Goal: Task Accomplishment & Management: Manage account settings

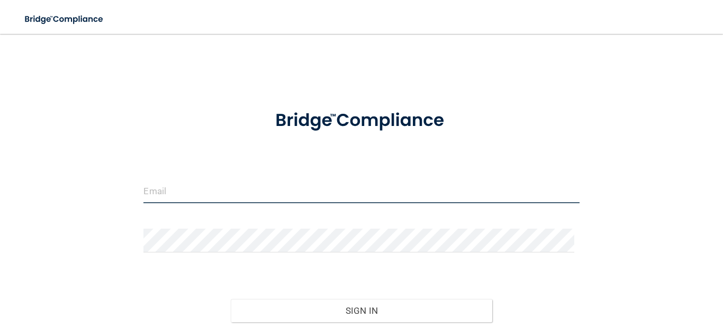
click at [233, 200] on input "email" at bounding box center [361, 191] width 436 height 24
type input "[EMAIL_ADDRESS][DOMAIN_NAME]"
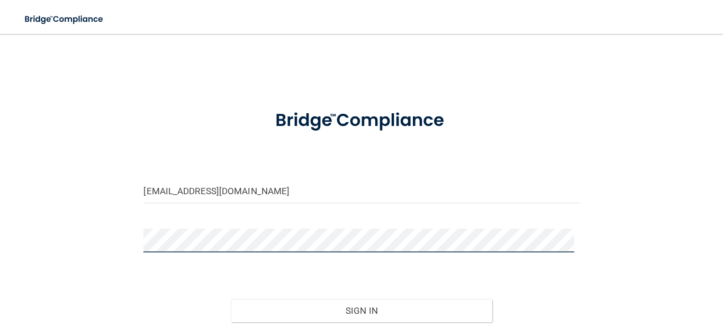
click at [231, 299] on button "Sign In" at bounding box center [361, 310] width 261 height 23
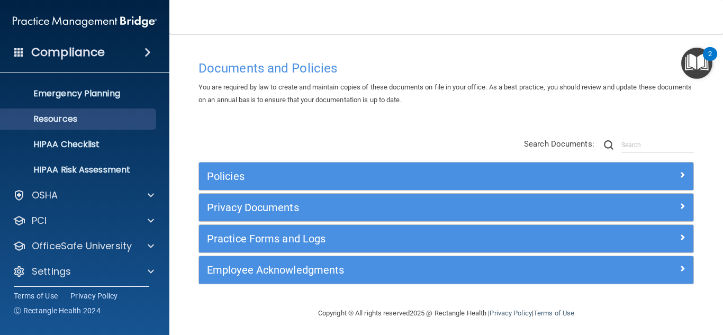
scroll to position [104, 0]
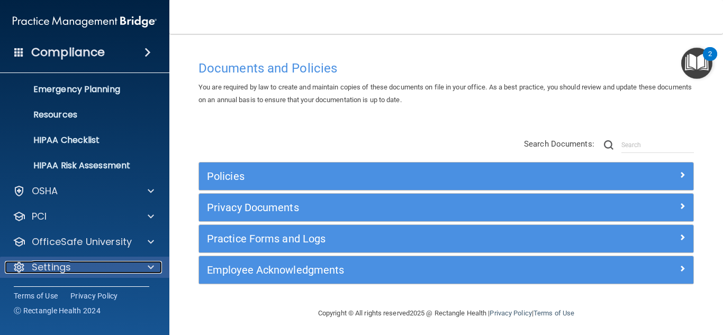
click at [74, 265] on div "Settings" at bounding box center [70, 267] width 131 height 13
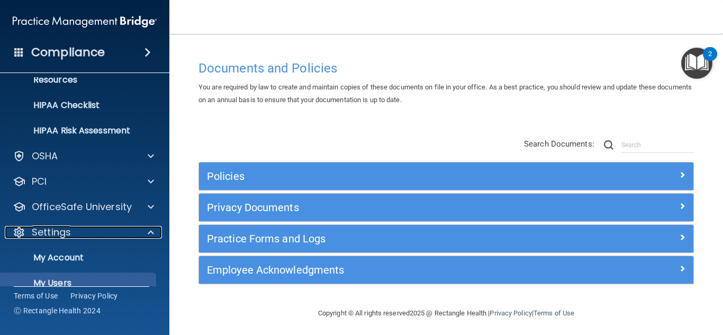
scroll to position [205, 0]
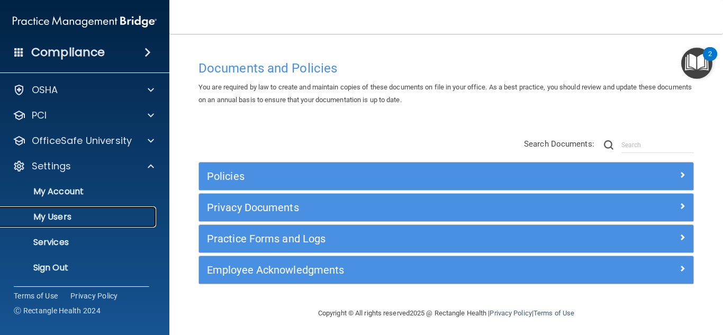
click at [87, 210] on link "My Users" at bounding box center [72, 216] width 167 height 21
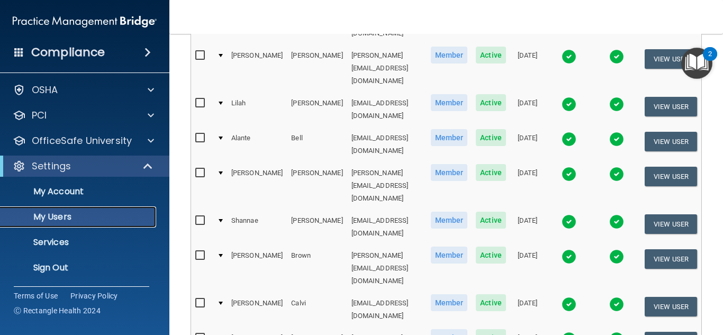
scroll to position [568, 0]
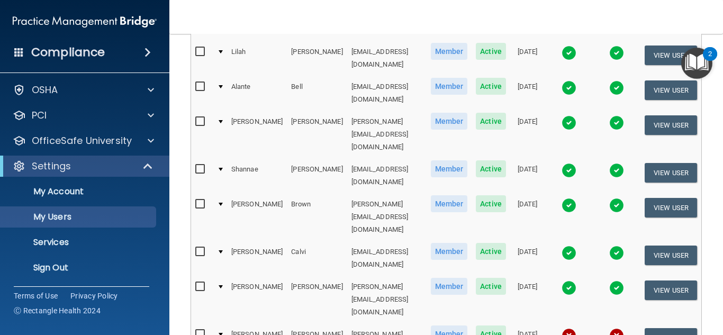
select select "90"
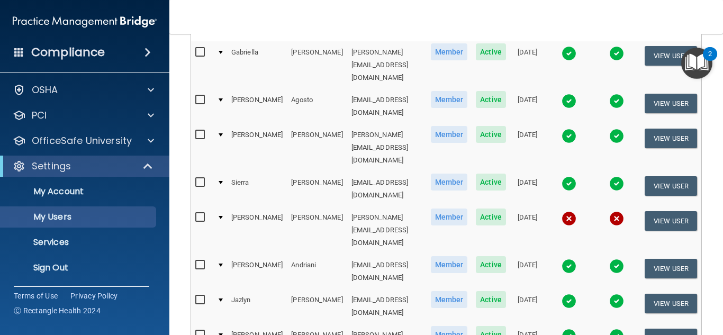
scroll to position [159, 0]
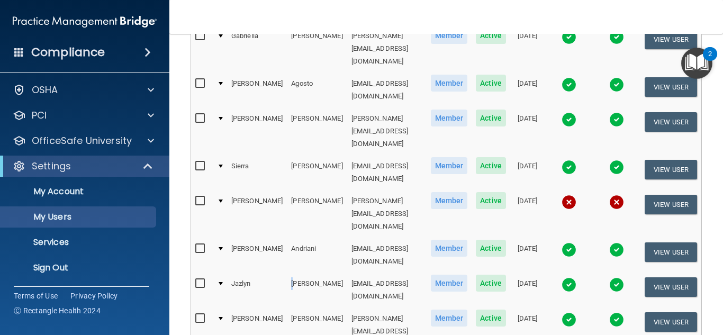
click at [287, 273] on td "[PERSON_NAME]" at bounding box center [317, 290] width 60 height 35
click at [365, 273] on td "[EMAIL_ADDRESS][DOMAIN_NAME]" at bounding box center [386, 290] width 79 height 35
click at [348, 308] on td "[PERSON_NAME][EMAIL_ADDRESS][DOMAIN_NAME]" at bounding box center [386, 332] width 79 height 48
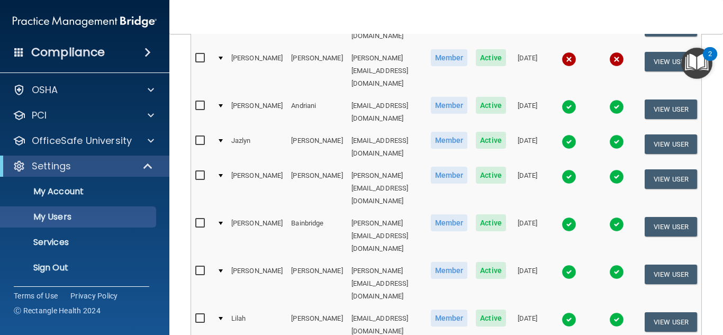
scroll to position [318, 0]
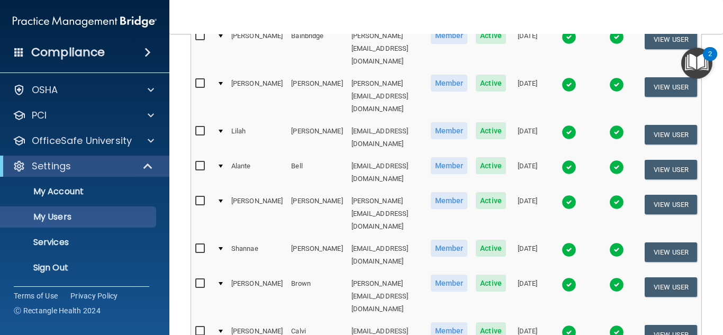
scroll to position [529, 0]
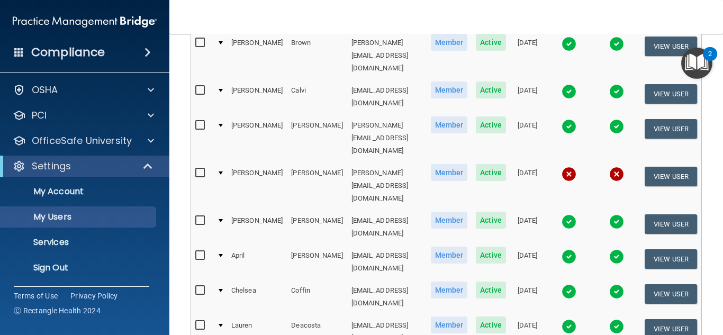
scroll to position [741, 0]
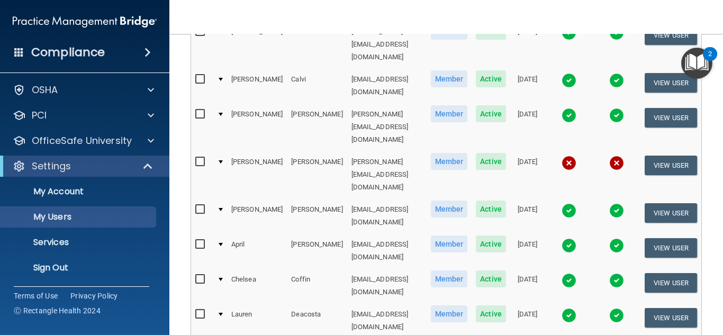
click at [290, 303] on td "Deacosta" at bounding box center [317, 320] width 60 height 35
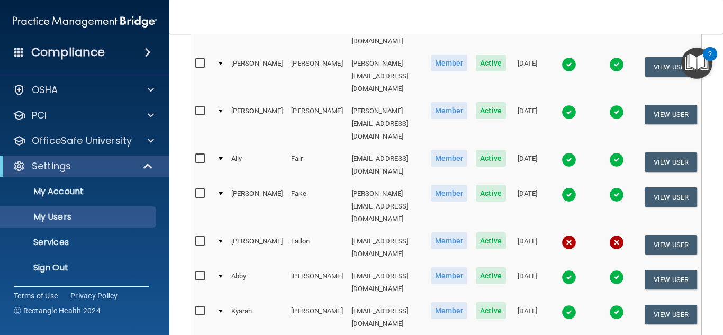
scroll to position [1217, 0]
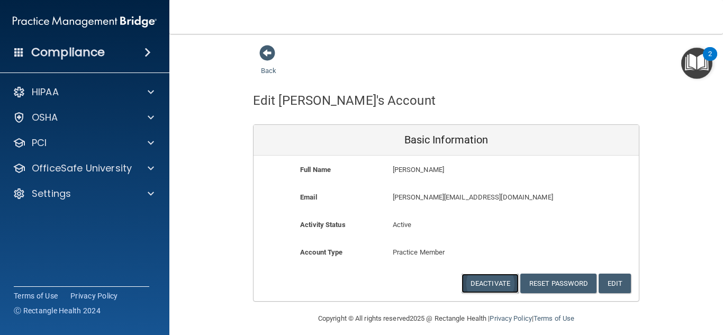
click at [499, 286] on button "Deactivate" at bounding box center [490, 284] width 57 height 20
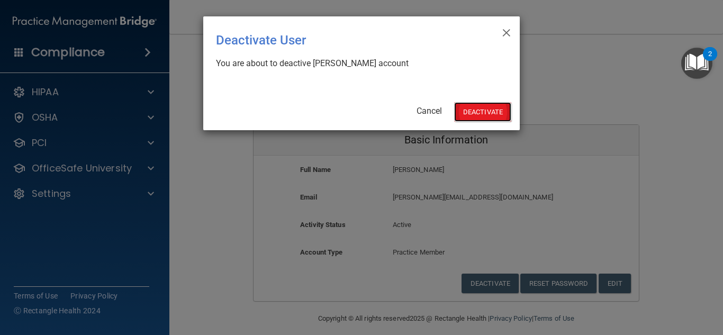
click at [493, 111] on button "Deactivate" at bounding box center [482, 112] width 57 height 20
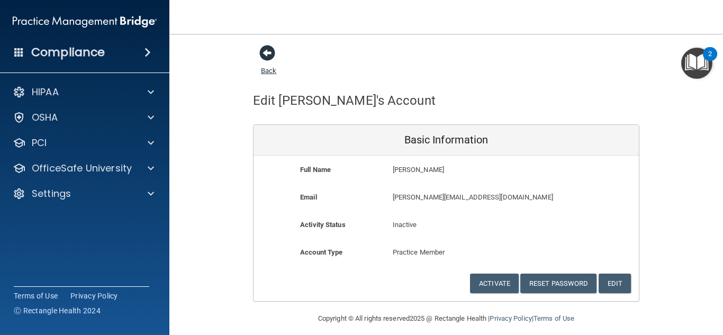
click at [268, 51] on span at bounding box center [267, 53] width 16 height 16
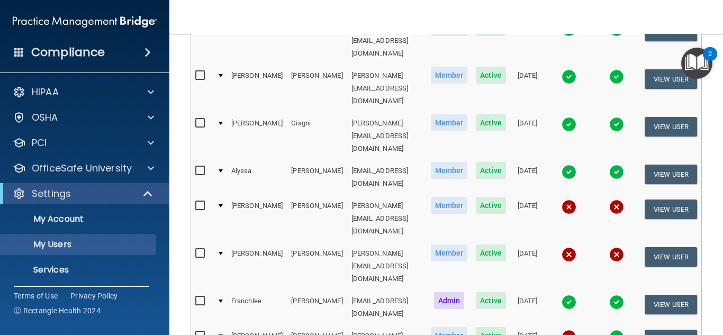
scroll to position [1588, 0]
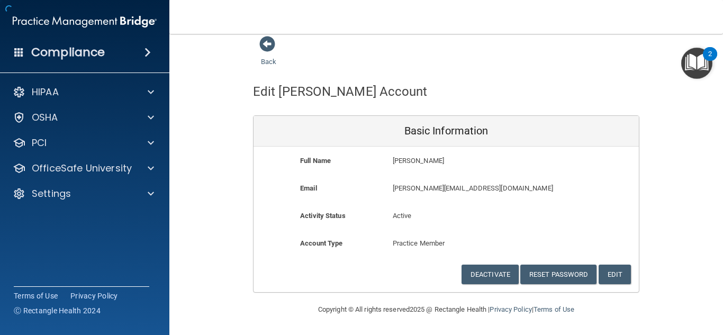
scroll to position [9, 0]
click at [469, 277] on button "Deactivate" at bounding box center [490, 275] width 57 height 20
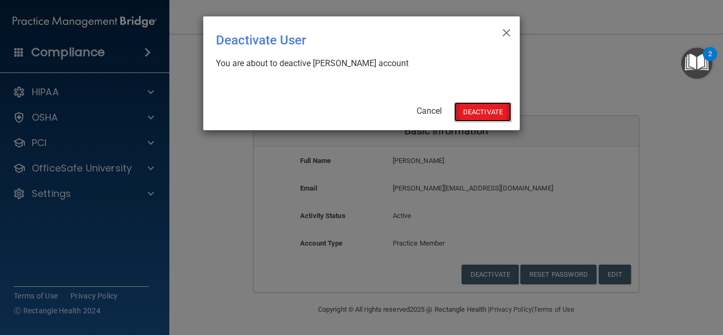
click at [491, 115] on button "Deactivate" at bounding box center [482, 112] width 57 height 20
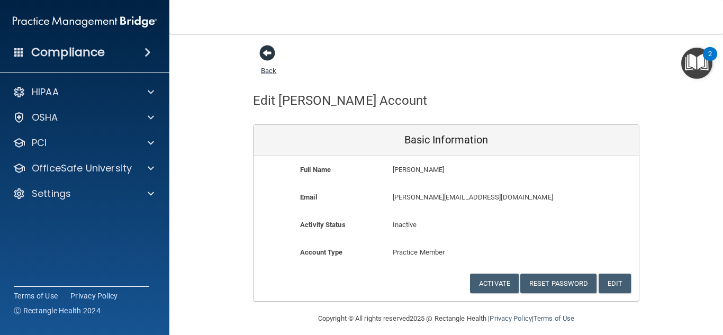
click at [259, 51] on span at bounding box center [267, 53] width 16 height 16
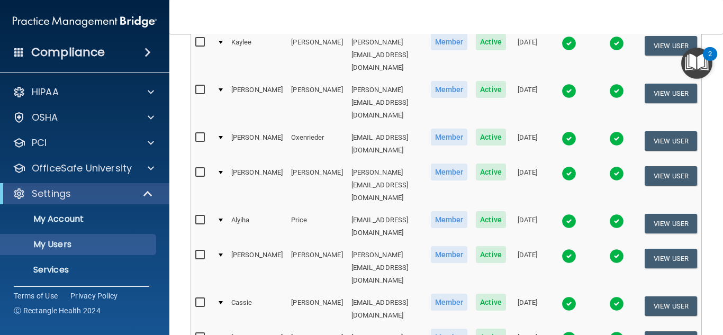
scroll to position [2435, 0]
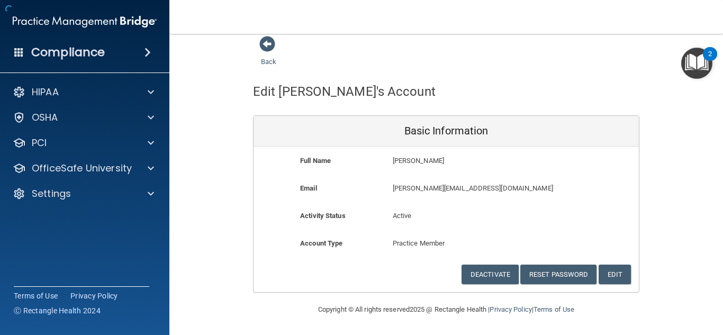
scroll to position [9, 0]
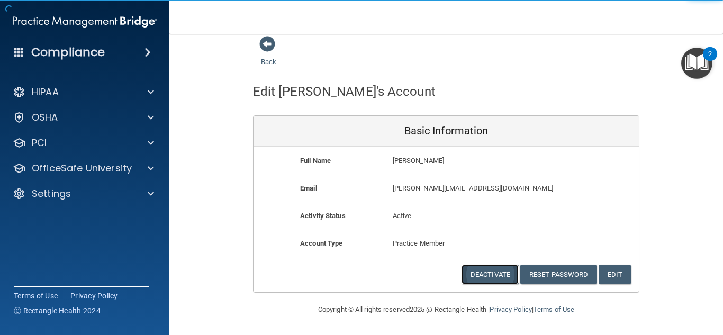
click at [493, 275] on button "Deactivate" at bounding box center [490, 275] width 57 height 20
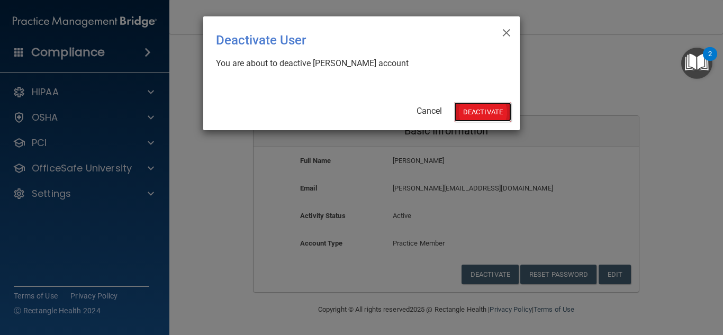
click at [485, 105] on button "Deactivate" at bounding box center [482, 112] width 57 height 20
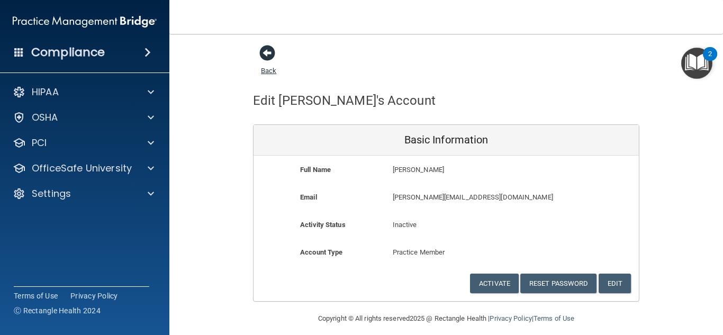
click at [263, 53] on span at bounding box center [267, 53] width 16 height 16
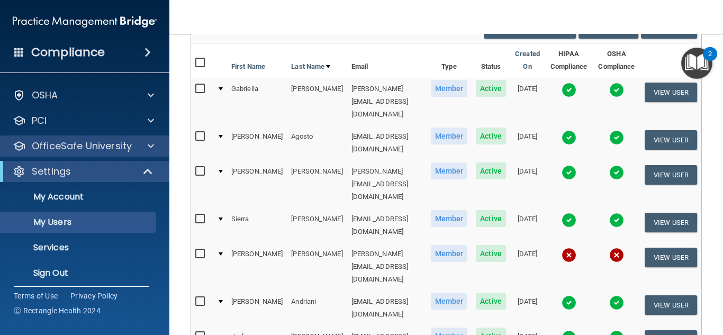
scroll to position [28, 0]
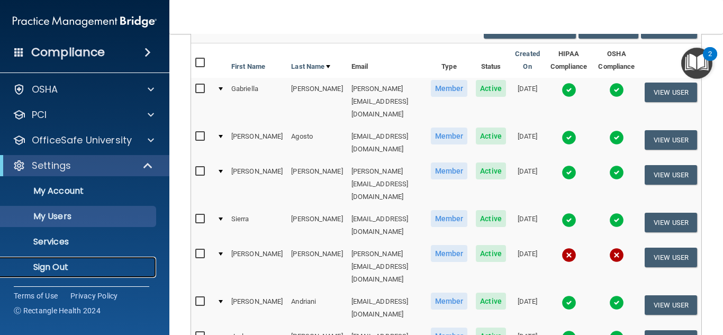
click at [98, 270] on p "Sign Out" at bounding box center [79, 267] width 144 height 11
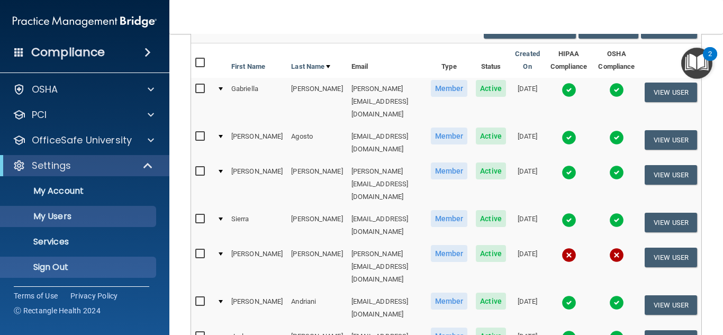
scroll to position [82, 0]
